Goal: Transaction & Acquisition: Purchase product/service

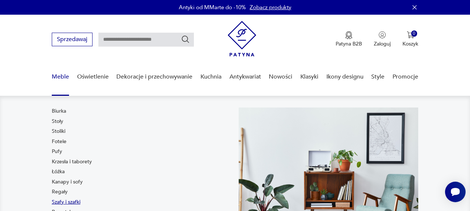
click at [68, 202] on link "Szafy i szafki" at bounding box center [66, 202] width 29 height 7
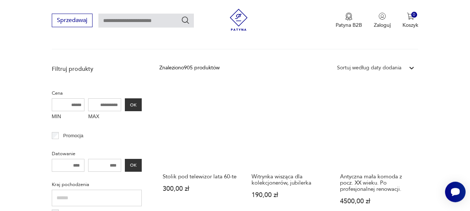
scroll to position [201, 0]
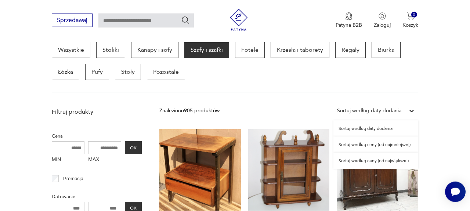
click at [413, 110] on icon at bounding box center [412, 111] width 4 height 3
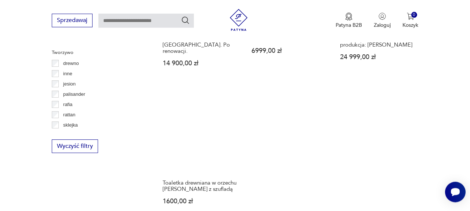
scroll to position [1004, 0]
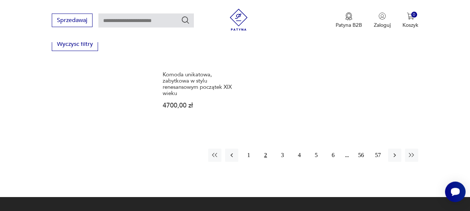
scroll to position [1112, 0]
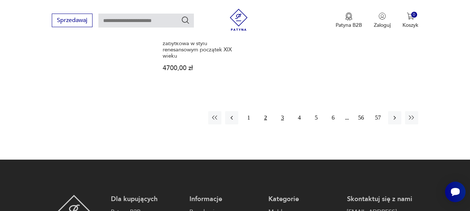
click at [284, 119] on button "3" at bounding box center [282, 117] width 13 height 13
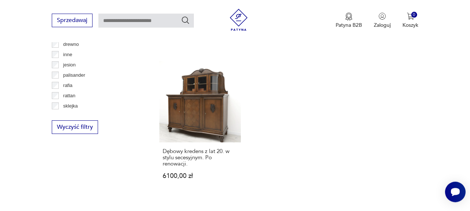
scroll to position [1035, 0]
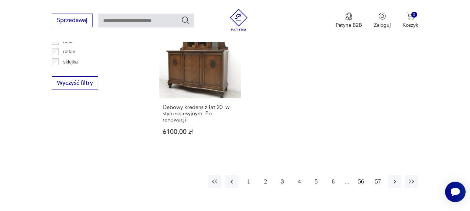
click at [300, 180] on button "4" at bounding box center [299, 181] width 13 height 13
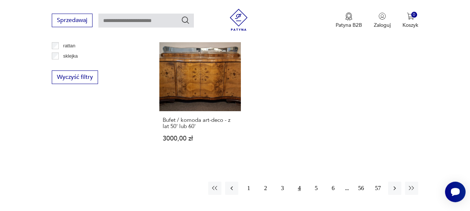
scroll to position [1074, 0]
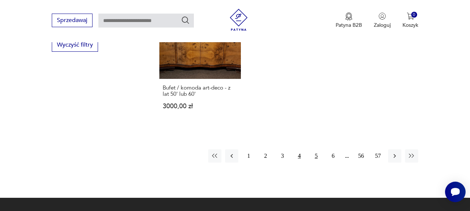
click at [315, 150] on button "5" at bounding box center [316, 156] width 13 height 13
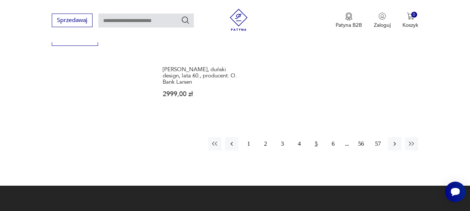
scroll to position [1150, 0]
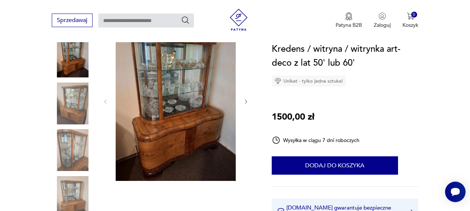
scroll to position [115, 0]
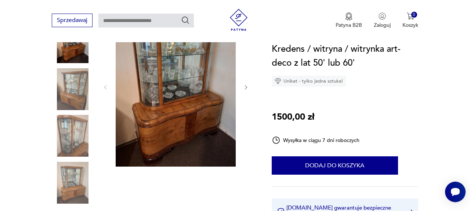
click at [192, 122] on img at bounding box center [176, 87] width 120 height 160
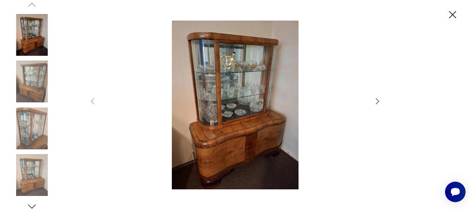
click at [379, 102] on icon "button" at bounding box center [377, 101] width 3 height 6
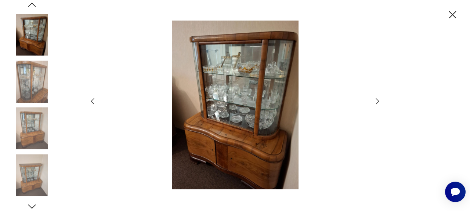
click at [379, 102] on icon "button" at bounding box center [377, 101] width 3 height 6
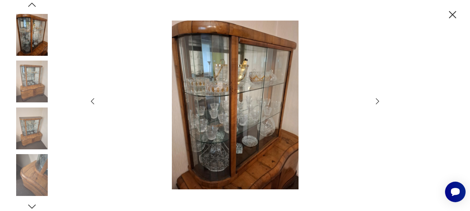
click at [379, 102] on icon "button" at bounding box center [377, 101] width 3 height 6
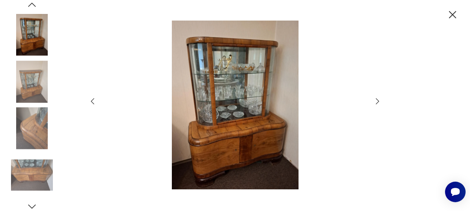
click at [379, 103] on icon "button" at bounding box center [377, 101] width 9 height 9
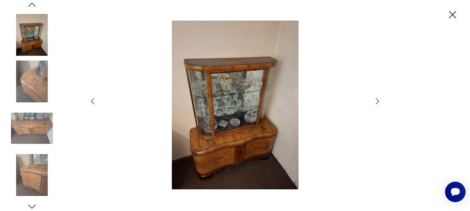
click at [379, 103] on icon "button" at bounding box center [377, 101] width 9 height 9
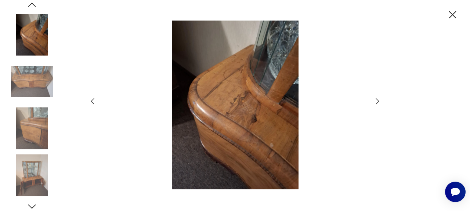
click at [379, 103] on icon "button" at bounding box center [377, 101] width 9 height 9
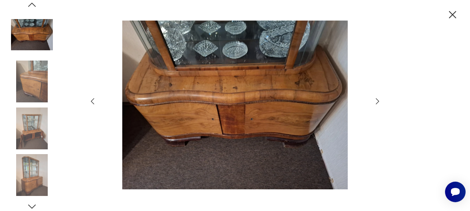
click at [379, 103] on icon "button" at bounding box center [377, 101] width 9 height 9
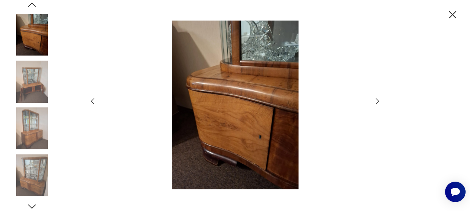
click at [379, 103] on icon "button" at bounding box center [377, 101] width 9 height 9
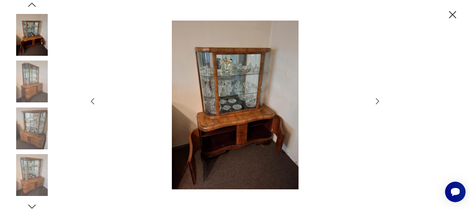
click at [379, 103] on icon "button" at bounding box center [377, 101] width 9 height 9
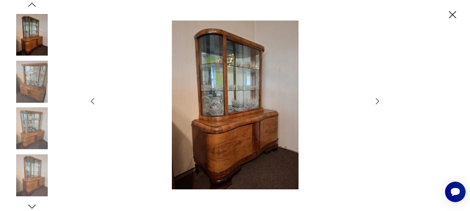
click at [379, 103] on icon "button" at bounding box center [377, 101] width 9 height 9
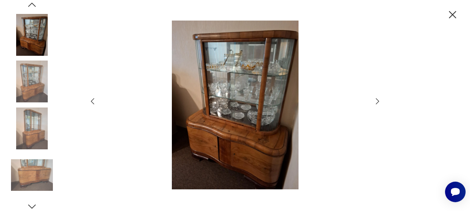
click at [379, 103] on icon "button" at bounding box center [377, 101] width 9 height 9
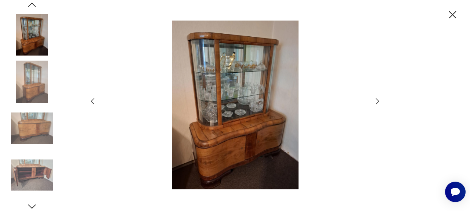
click at [379, 103] on icon "button" at bounding box center [377, 101] width 9 height 9
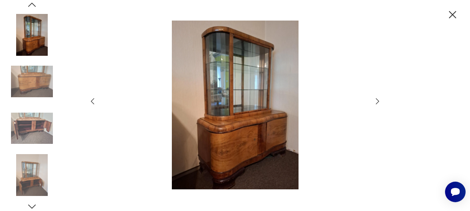
click at [379, 103] on icon "button" at bounding box center [377, 101] width 9 height 9
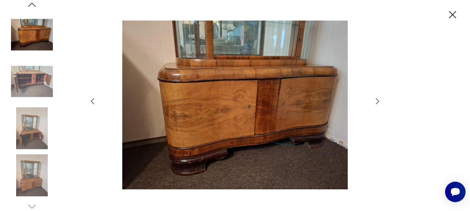
click at [379, 103] on icon "button" at bounding box center [377, 101] width 9 height 9
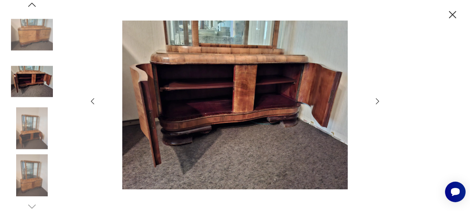
click at [379, 103] on icon "button" at bounding box center [377, 101] width 9 height 9
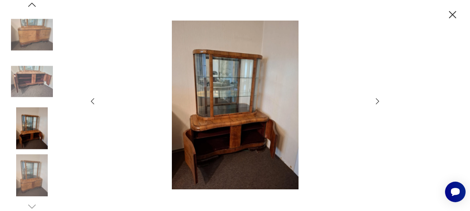
click at [379, 103] on icon "button" at bounding box center [377, 101] width 9 height 9
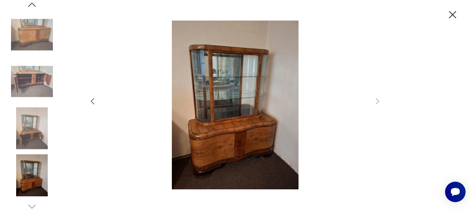
click at [452, 12] on icon "button" at bounding box center [452, 14] width 13 height 13
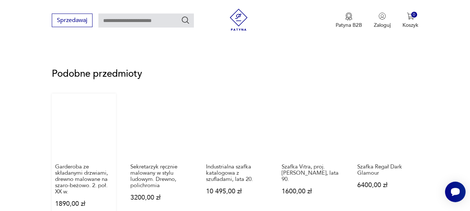
scroll to position [611, 0]
